Goal: Use online tool/utility: Utilize a website feature to perform a specific function

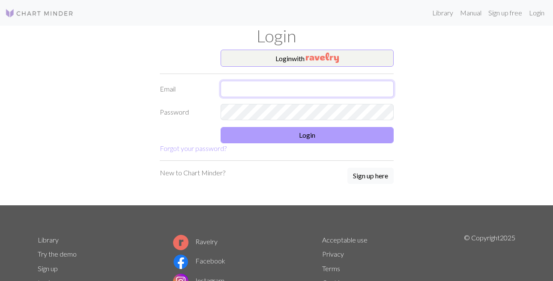
type input "[EMAIL_ADDRESS][DOMAIN_NAME]"
click at [255, 137] on button "Login" at bounding box center [307, 135] width 173 height 16
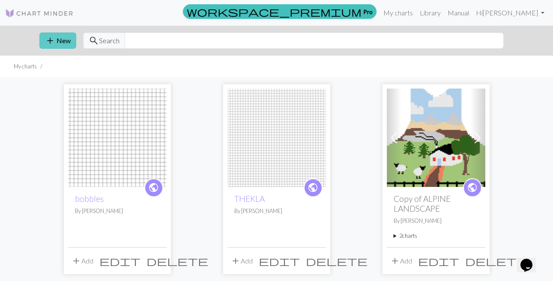
click at [63, 40] on button "add New" at bounding box center [57, 41] width 37 height 16
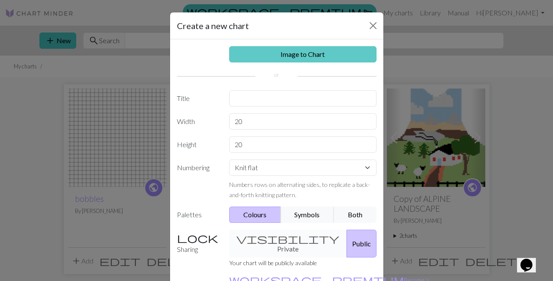
click at [265, 56] on link "Image to Chart" at bounding box center [302, 54] width 147 height 16
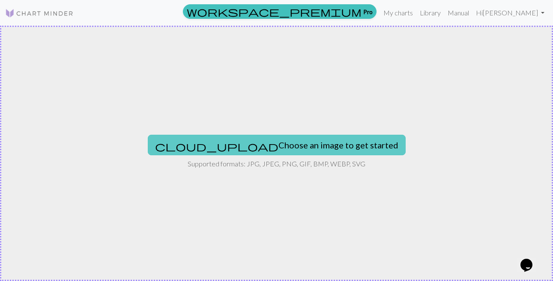
click at [246, 143] on span "cloud_upload" at bounding box center [216, 146] width 123 height 12
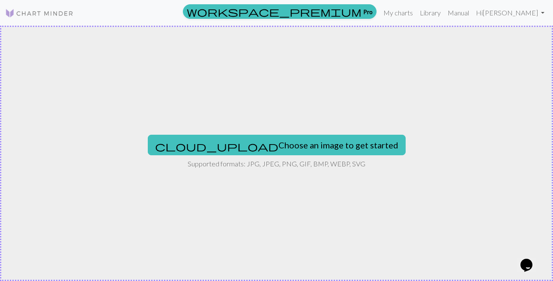
type input "C:\fakepath\Capture d’écran [DATE] à 10.36.05.png"
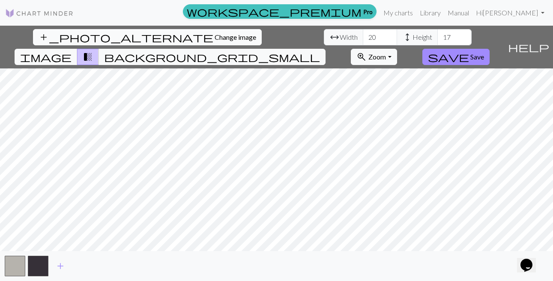
click at [189, 33] on span "add_photo_alternate" at bounding box center [126, 37] width 175 height 12
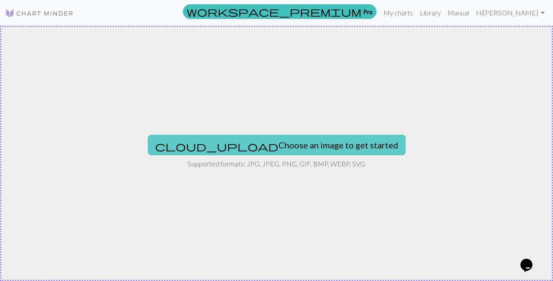
click at [299, 143] on button "cloud_upload Choose an image to get started" at bounding box center [277, 145] width 258 height 21
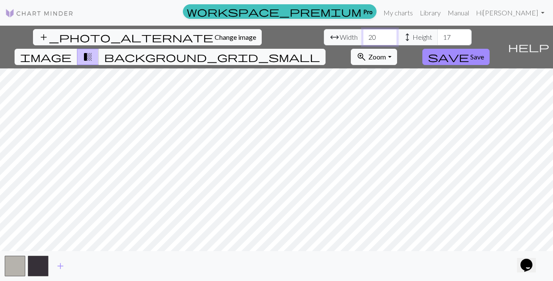
click at [378, 35] on input "20" at bounding box center [380, 37] width 34 height 16
click at [388, 32] on input "21" at bounding box center [380, 37] width 34 height 16
click at [388, 34] on input "22" at bounding box center [380, 37] width 34 height 16
click at [388, 34] on input "23" at bounding box center [380, 37] width 34 height 16
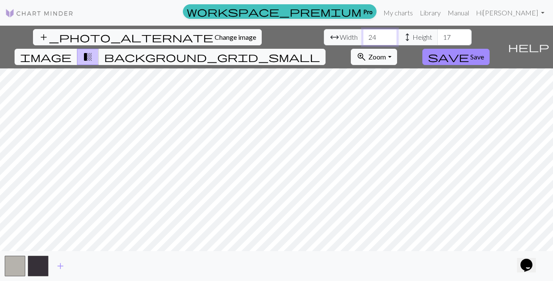
click at [388, 34] on input "24" at bounding box center [380, 37] width 34 height 16
click at [388, 34] on input "25" at bounding box center [380, 37] width 34 height 16
click at [388, 34] on input "26" at bounding box center [380, 37] width 34 height 16
click at [388, 34] on input "27" at bounding box center [380, 37] width 34 height 16
click at [388, 34] on input "28" at bounding box center [380, 37] width 34 height 16
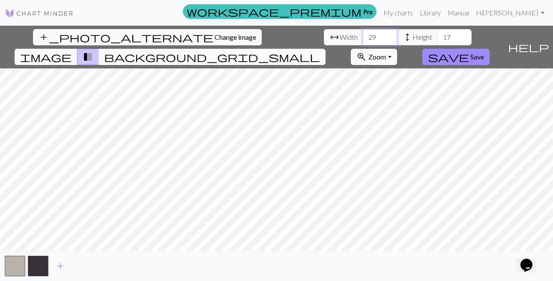
click at [388, 34] on input "29" at bounding box center [380, 37] width 34 height 16
click at [388, 34] on input "30" at bounding box center [380, 37] width 34 height 16
click at [388, 34] on input "31" at bounding box center [380, 37] width 34 height 16
click at [388, 34] on input "32" at bounding box center [380, 37] width 34 height 16
click at [388, 34] on input "33" at bounding box center [380, 37] width 34 height 16
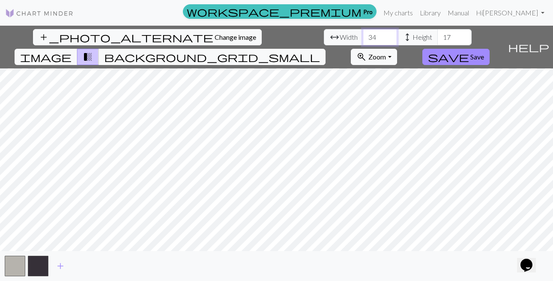
click at [388, 34] on input "34" at bounding box center [380, 37] width 34 height 16
click at [388, 34] on input "35" at bounding box center [380, 37] width 34 height 16
click at [388, 34] on input "36" at bounding box center [380, 37] width 34 height 16
click at [388, 34] on input "37" at bounding box center [380, 37] width 34 height 16
click at [388, 34] on input "38" at bounding box center [380, 37] width 34 height 16
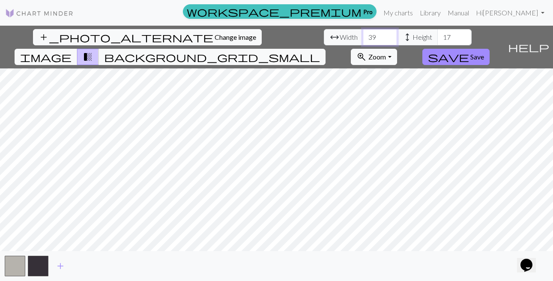
click at [388, 34] on input "39" at bounding box center [380, 37] width 34 height 16
click at [388, 34] on input "40" at bounding box center [380, 37] width 34 height 16
click at [388, 34] on input "41" at bounding box center [380, 37] width 34 height 16
click at [388, 34] on input "42" at bounding box center [380, 37] width 34 height 16
click at [388, 34] on input "43" at bounding box center [380, 37] width 34 height 16
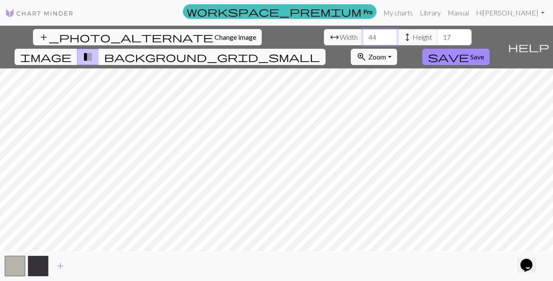
click at [388, 34] on input "44" at bounding box center [380, 37] width 34 height 16
click at [388, 34] on input "45" at bounding box center [380, 37] width 34 height 16
click at [388, 34] on input "46" at bounding box center [380, 37] width 34 height 16
type input "47"
click at [388, 34] on input "47" at bounding box center [380, 37] width 34 height 16
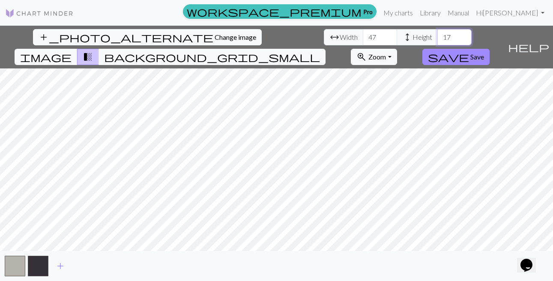
click at [447, 39] on input "17" at bounding box center [454, 37] width 34 height 16
type input "47"
click at [372, 37] on input "47" at bounding box center [380, 37] width 34 height 16
type input "87"
click at [446, 37] on input "47" at bounding box center [454, 37] width 34 height 16
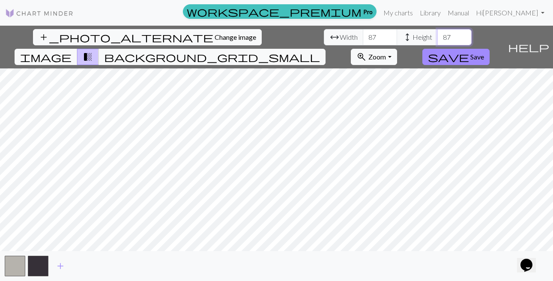
type input "87"
click at [387, 34] on input "88" at bounding box center [380, 37] width 34 height 16
click at [387, 34] on input "89" at bounding box center [380, 37] width 34 height 16
type input "90"
click at [387, 34] on input "90" at bounding box center [380, 37] width 34 height 16
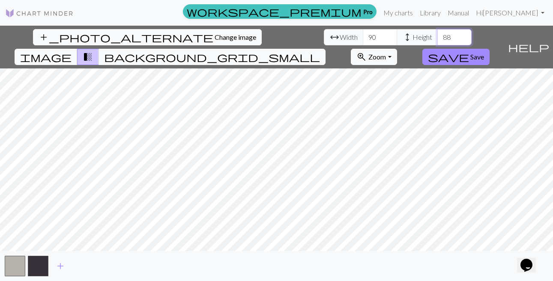
click at [462, 35] on input "88" at bounding box center [454, 37] width 34 height 16
click at [462, 35] on input "89" at bounding box center [454, 37] width 34 height 16
type input "90"
click at [462, 35] on input "90" at bounding box center [454, 37] width 34 height 16
click at [368, 54] on span "Zoom" at bounding box center [377, 57] width 18 height 8
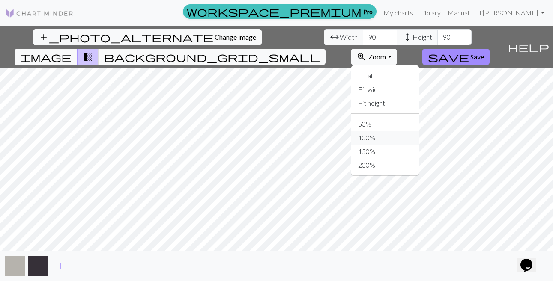
click at [362, 134] on button "100%" at bounding box center [385, 138] width 68 height 14
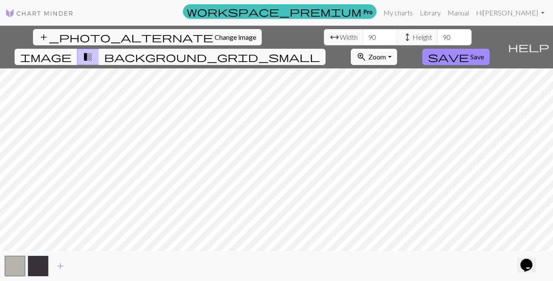
click at [385, 61] on button "zoom_in Zoom Zoom" at bounding box center [374, 57] width 46 height 16
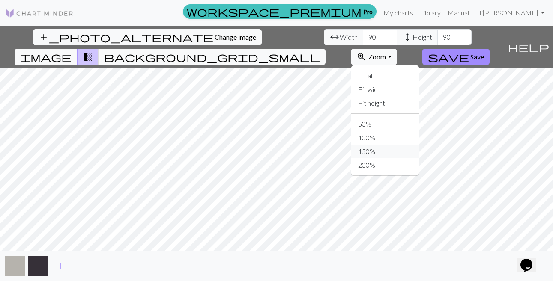
click at [371, 156] on button "150%" at bounding box center [385, 152] width 68 height 14
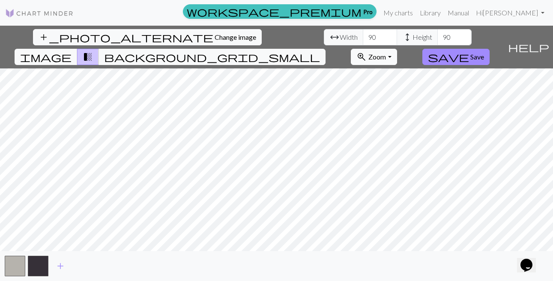
click at [389, 56] on button "zoom_in Zoom Zoom" at bounding box center [374, 57] width 46 height 16
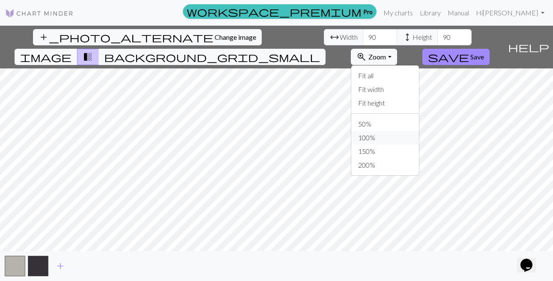
click at [367, 136] on button "100%" at bounding box center [385, 138] width 68 height 14
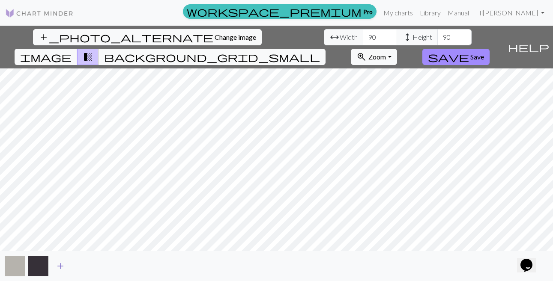
click at [60, 265] on span "add" at bounding box center [60, 266] width 10 height 12
click at [80, 266] on span "add" at bounding box center [83, 266] width 10 height 12
click at [80, 266] on button "button" at bounding box center [84, 266] width 21 height 21
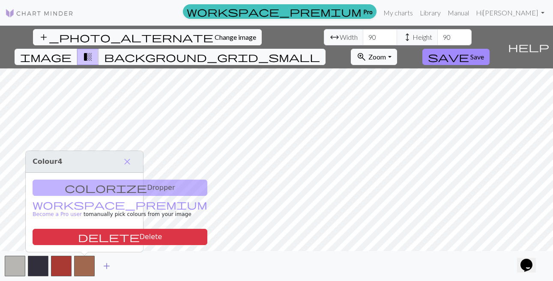
click at [108, 265] on span "add" at bounding box center [106, 266] width 10 height 12
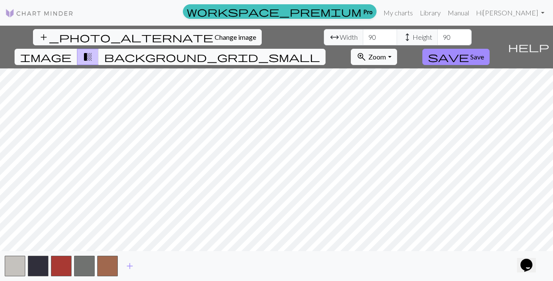
click at [239, 56] on span "background_grid_small" at bounding box center [212, 57] width 216 height 12
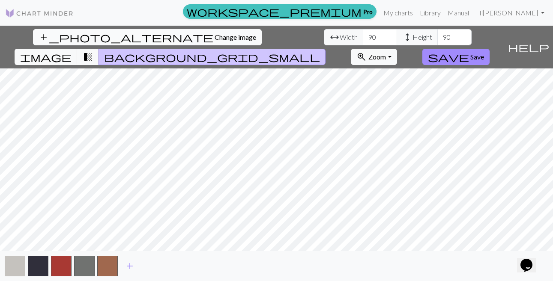
click at [185, 41] on span "add_photo_alternate" at bounding box center [126, 37] width 175 height 12
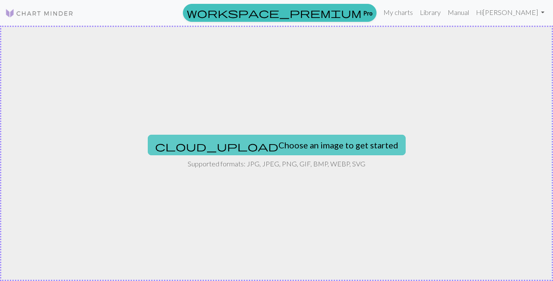
click at [304, 152] on button "cloud_upload Choose an image to get started" at bounding box center [277, 145] width 258 height 21
